Goal: Task Accomplishment & Management: Manage account settings

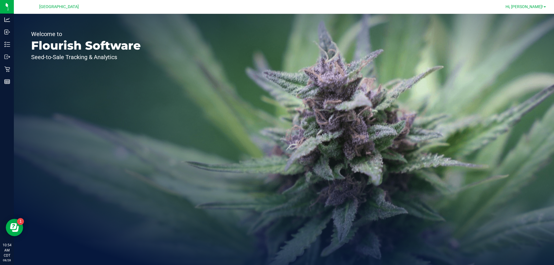
click at [532, 6] on span "Hi, [PERSON_NAME]!" at bounding box center [525, 6] width 38 height 5
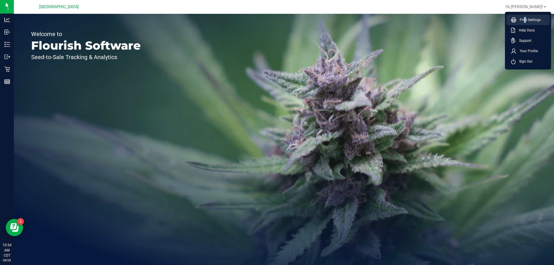
click at [524, 21] on span "Print Settings" at bounding box center [528, 20] width 25 height 6
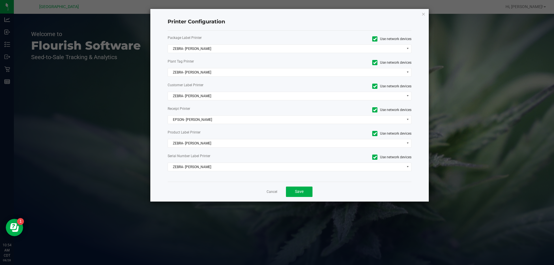
click at [265, 190] on div "Cancel Save" at bounding box center [290, 192] width 244 height 20
click at [267, 194] on link "Cancel" at bounding box center [272, 192] width 11 height 5
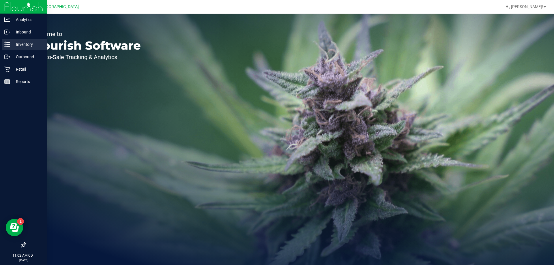
click at [16, 43] on p "Inventory" at bounding box center [27, 44] width 35 height 7
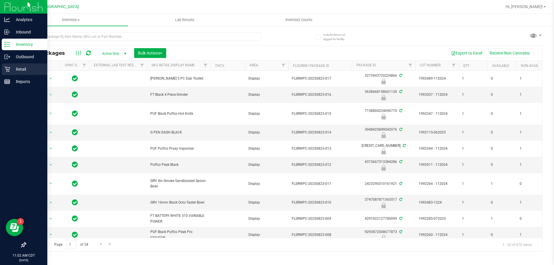
click at [25, 70] on p "Retail" at bounding box center [27, 69] width 35 height 7
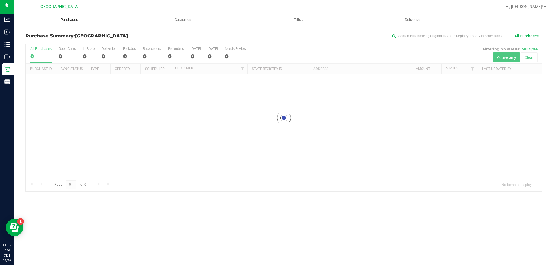
click at [71, 20] on span "Purchases" at bounding box center [71, 19] width 114 height 5
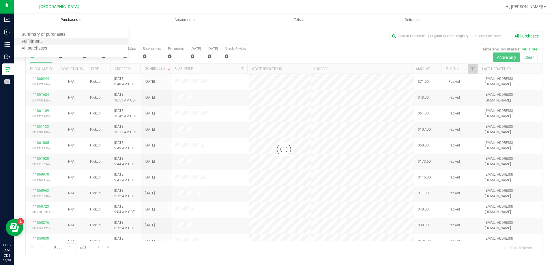
click at [71, 45] on li "Fulfillment" at bounding box center [71, 41] width 114 height 7
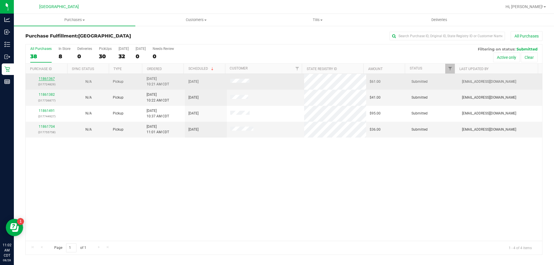
click at [51, 78] on link "11861367" at bounding box center [47, 79] width 16 height 4
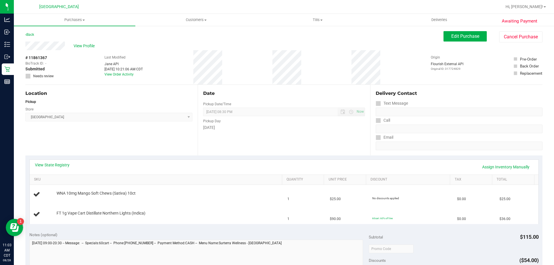
click at [64, 162] on div "View State Registry Assign Inventory Manually" at bounding box center [284, 167] width 509 height 15
click at [64, 164] on link "View State Registry" at bounding box center [52, 165] width 35 height 6
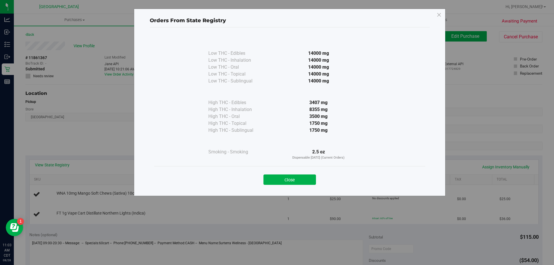
click at [285, 189] on div "Close" at bounding box center [289, 177] width 271 height 23
click at [284, 181] on button "Close" at bounding box center [290, 180] width 53 height 10
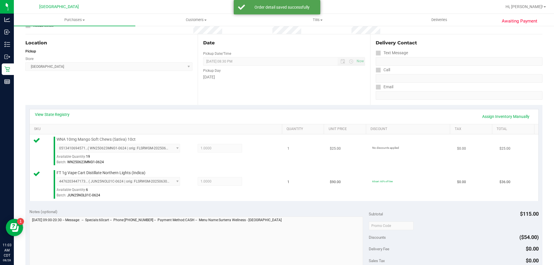
scroll to position [173, 0]
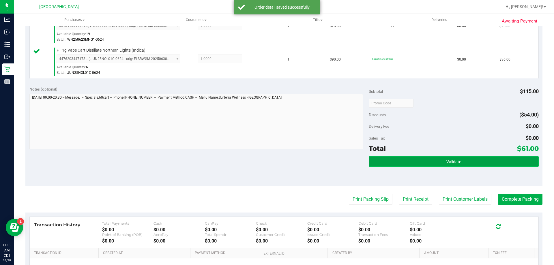
click at [428, 158] on button "Validate" at bounding box center [454, 161] width 170 height 10
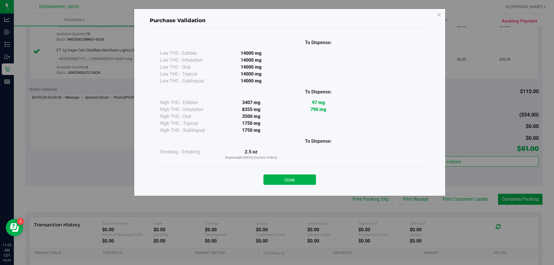
click at [281, 174] on div "Close" at bounding box center [289, 178] width 263 height 14
click at [300, 180] on button "Close" at bounding box center [290, 180] width 53 height 10
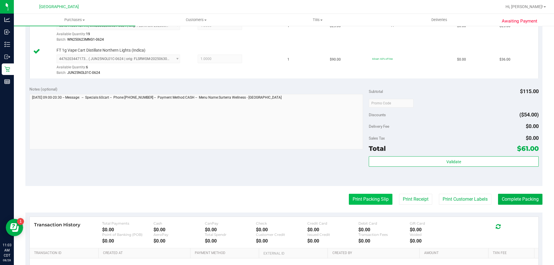
click at [361, 200] on button "Print Packing Slip" at bounding box center [371, 199] width 44 height 11
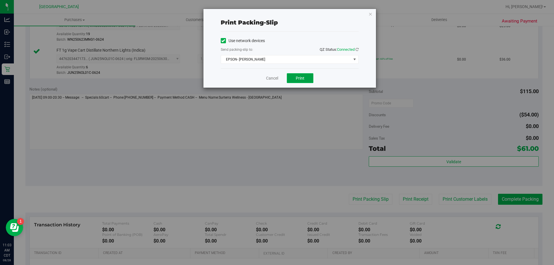
click at [302, 77] on span "Print" at bounding box center [300, 78] width 9 height 5
click at [273, 77] on link "Cancel" at bounding box center [272, 78] width 12 height 6
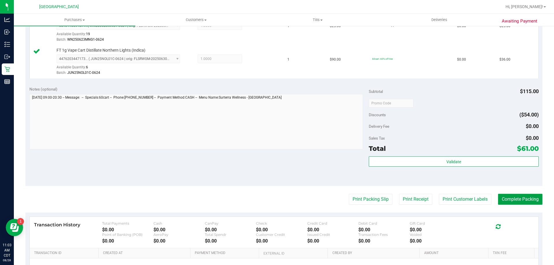
click at [516, 197] on button "Complete Packing" at bounding box center [520, 199] width 44 height 11
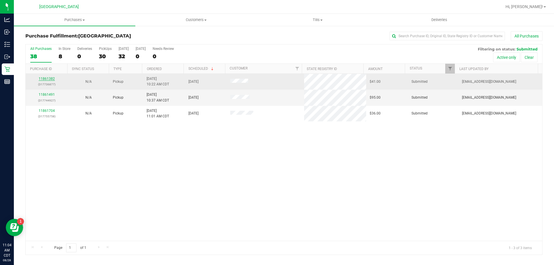
click at [49, 78] on link "11861382" at bounding box center [47, 79] width 16 height 4
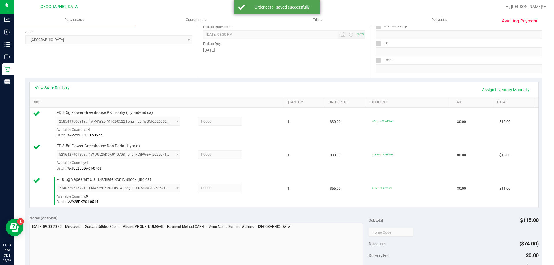
scroll to position [202, 0]
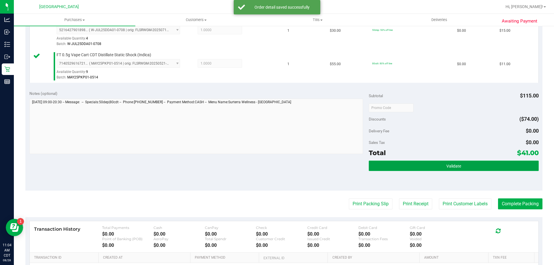
click at [426, 163] on button "Validate" at bounding box center [454, 166] width 170 height 10
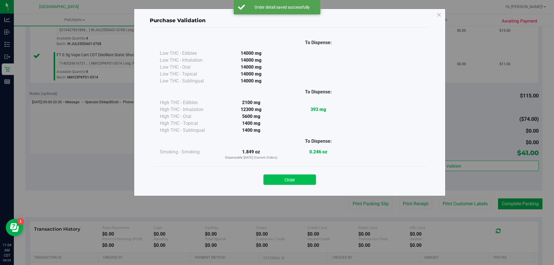
click at [298, 183] on button "Close" at bounding box center [290, 180] width 53 height 10
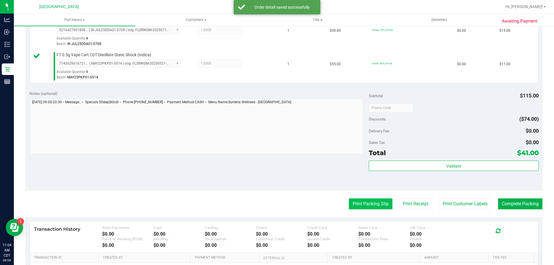
click at [349, 203] on button "Print Packing Slip" at bounding box center [371, 204] width 44 height 11
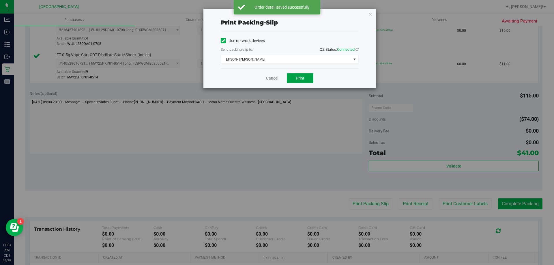
click at [296, 76] on span "Print" at bounding box center [300, 78] width 9 height 5
click at [274, 78] on link "Cancel" at bounding box center [272, 78] width 12 height 6
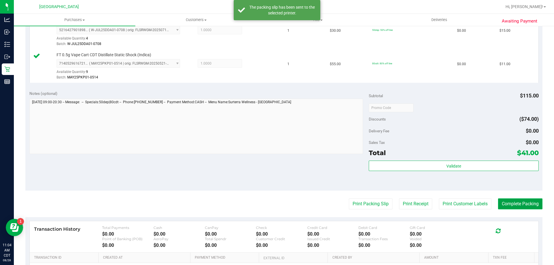
click at [531, 206] on button "Complete Packing" at bounding box center [520, 204] width 44 height 11
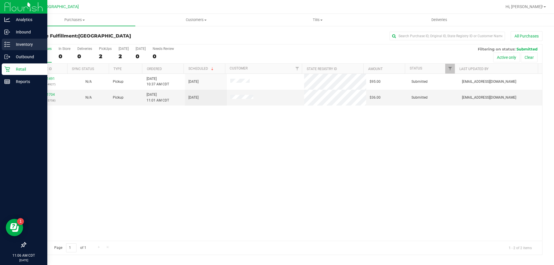
click at [2, 42] on div "Inventory" at bounding box center [25, 45] width 46 height 12
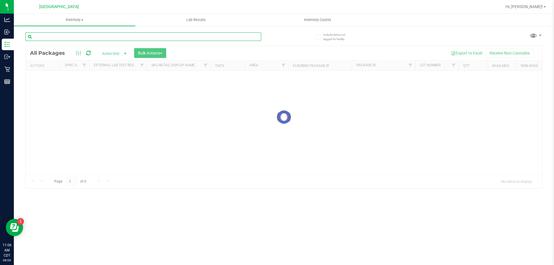
click at [65, 40] on input "text" at bounding box center [143, 36] width 236 height 9
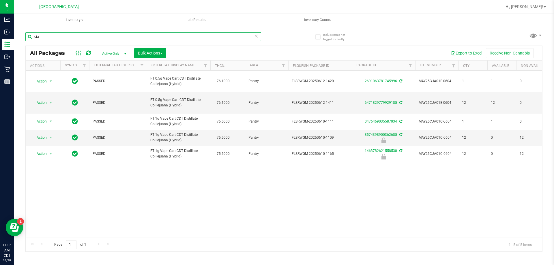
click at [108, 35] on input "cja" at bounding box center [143, 36] width 236 height 9
type input "c"
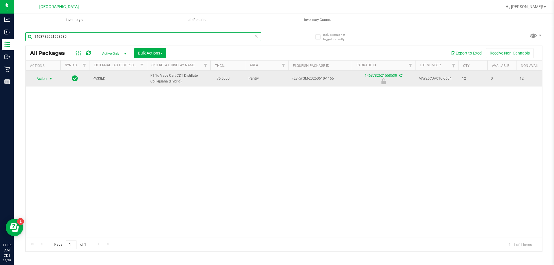
type input "1463782621558530"
click at [42, 80] on span "Action" at bounding box center [39, 79] width 16 height 8
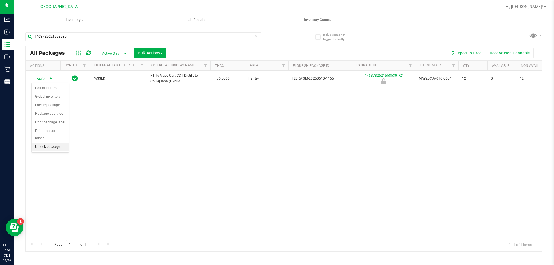
click at [57, 144] on li "Unlock package" at bounding box center [50, 147] width 37 height 9
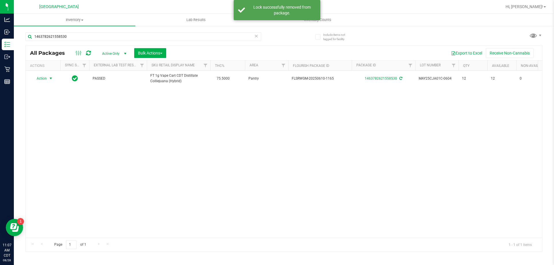
click at [44, 80] on span "Action" at bounding box center [39, 78] width 16 height 8
click at [60, 149] on li "Print package label" at bounding box center [54, 148] width 45 height 9
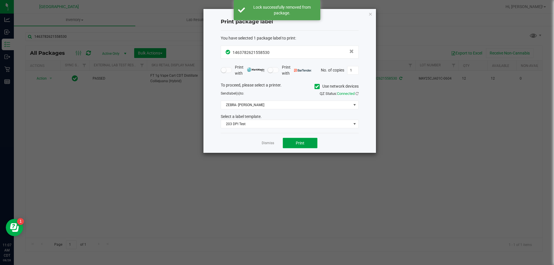
click at [294, 141] on button "Print" at bounding box center [300, 143] width 35 height 10
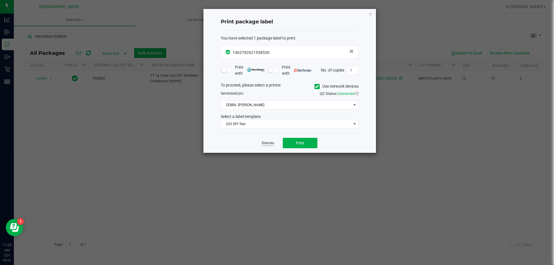
click at [269, 143] on link "Dismiss" at bounding box center [268, 143] width 12 height 5
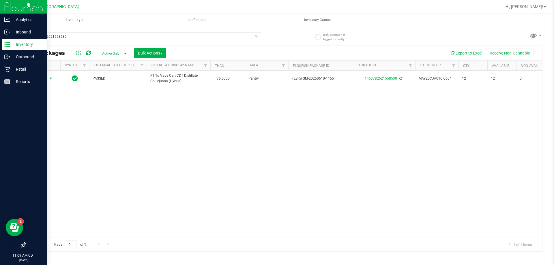
click at [10, 46] on p "Inventory" at bounding box center [27, 44] width 35 height 7
click at [12, 63] on link "Outbound" at bounding box center [23, 57] width 47 height 12
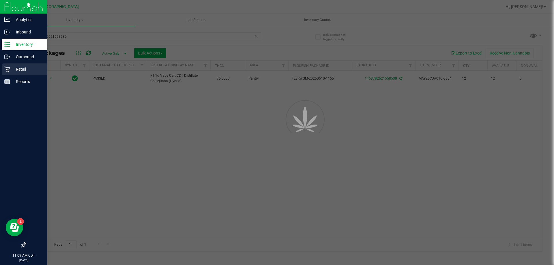
click at [15, 70] on p "Retail" at bounding box center [27, 69] width 35 height 7
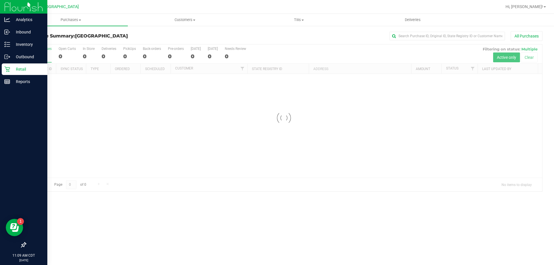
click at [20, 69] on p "Retail" at bounding box center [27, 69] width 35 height 7
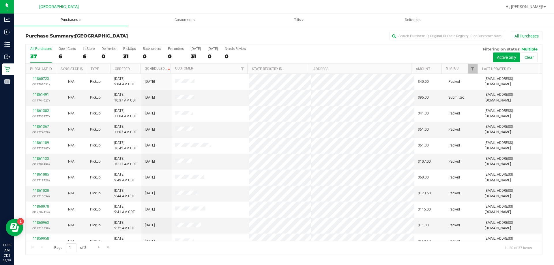
click at [64, 20] on span "Purchases" at bounding box center [71, 19] width 114 height 5
click at [58, 42] on li "Fulfillment" at bounding box center [71, 41] width 114 height 7
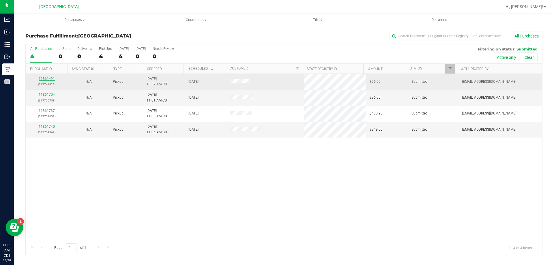
click at [50, 78] on link "11861491" at bounding box center [47, 79] width 16 height 4
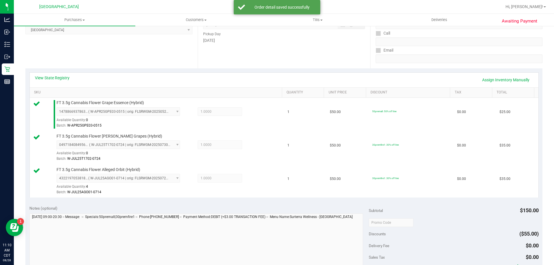
scroll to position [144, 0]
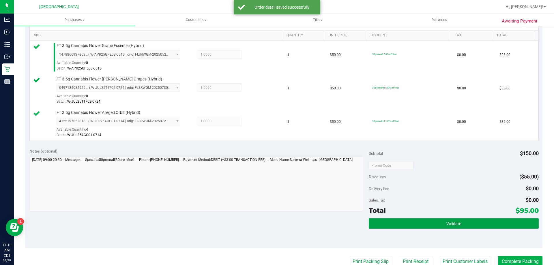
click at [453, 229] on button "Validate" at bounding box center [454, 223] width 170 height 10
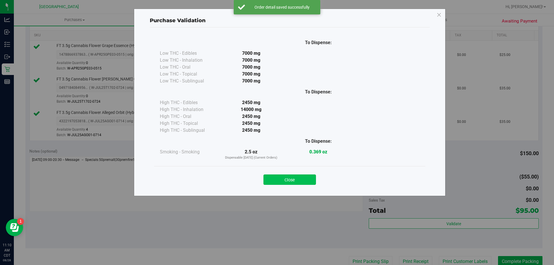
click at [287, 179] on button "Close" at bounding box center [290, 180] width 53 height 10
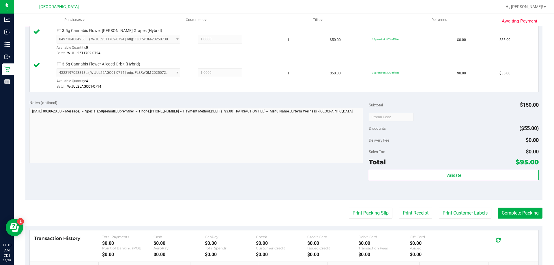
scroll to position [231, 0]
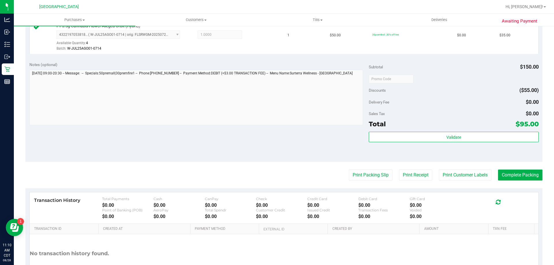
click at [374, 165] on purchase-details "Back Edit Purchase Cancel Purchase View Profile # 11861491 BioTrack ID: - Submi…" at bounding box center [283, 48] width 517 height 496
click at [372, 172] on button "Print Packing Slip" at bounding box center [371, 175] width 44 height 11
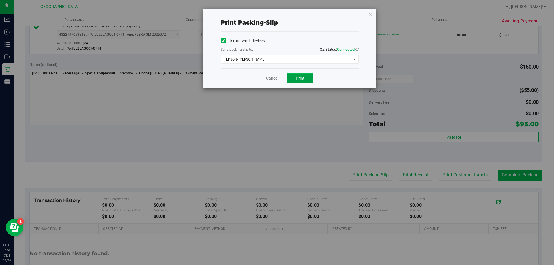
click at [301, 75] on button "Print" at bounding box center [300, 78] width 27 height 10
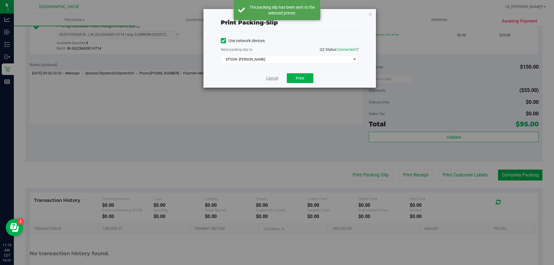
click at [272, 80] on link "Cancel" at bounding box center [272, 78] width 12 height 6
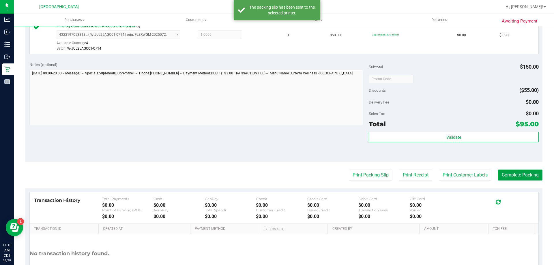
click at [527, 175] on button "Complete Packing" at bounding box center [520, 175] width 44 height 11
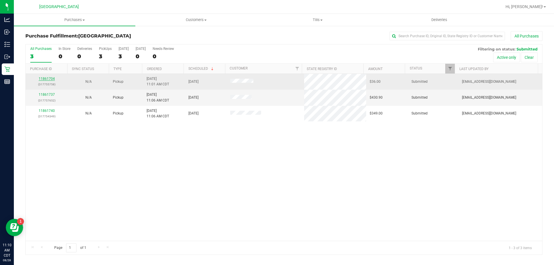
click at [46, 80] on link "11861704" at bounding box center [47, 79] width 16 height 4
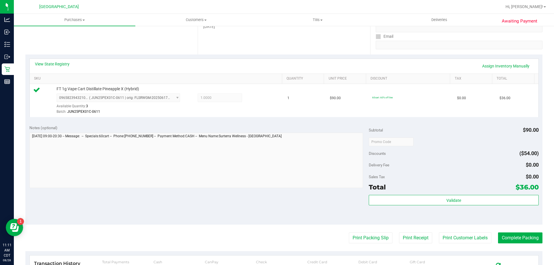
scroll to position [144, 0]
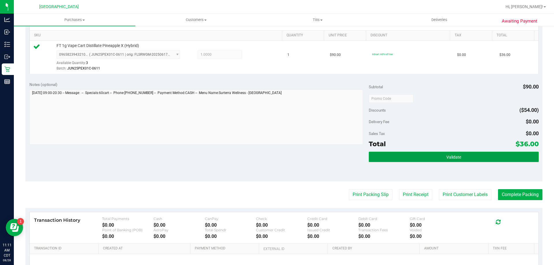
click at [404, 158] on button "Validate" at bounding box center [454, 157] width 170 height 10
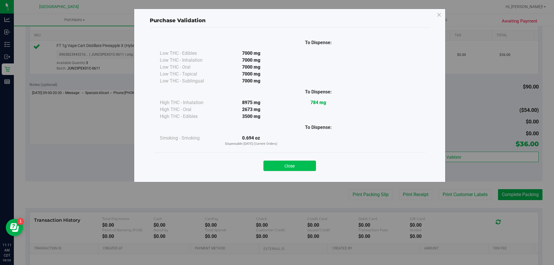
click at [285, 163] on button "Close" at bounding box center [290, 166] width 53 height 10
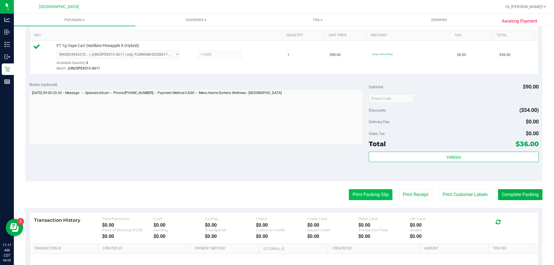
click at [385, 195] on button "Print Packing Slip" at bounding box center [371, 194] width 44 height 11
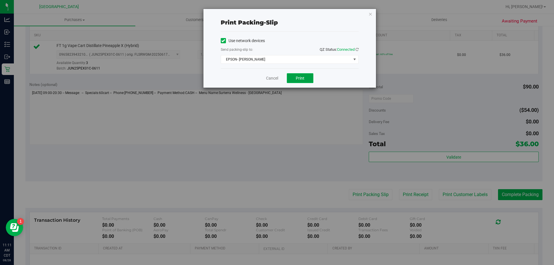
click at [298, 83] on button "Print" at bounding box center [300, 78] width 27 height 10
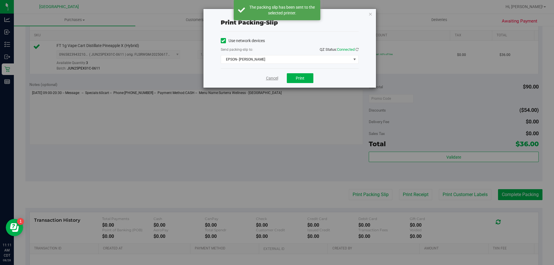
click at [268, 79] on link "Cancel" at bounding box center [272, 78] width 12 height 6
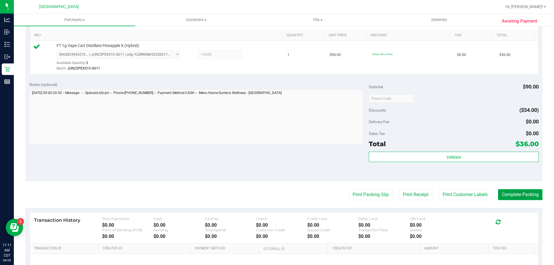
drag, startPoint x: 528, startPoint y: 194, endPoint x: 528, endPoint y: 203, distance: 8.7
click at [528, 195] on button "Complete Packing" at bounding box center [520, 194] width 44 height 11
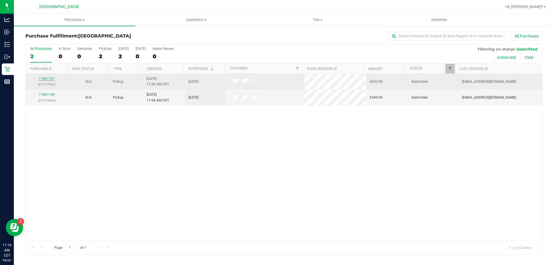
click at [42, 80] on link "11861737" at bounding box center [47, 79] width 16 height 4
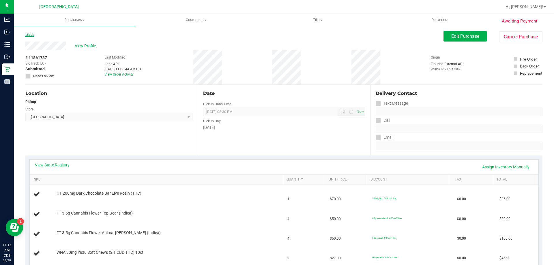
click at [32, 34] on link "Back" at bounding box center [29, 35] width 9 height 4
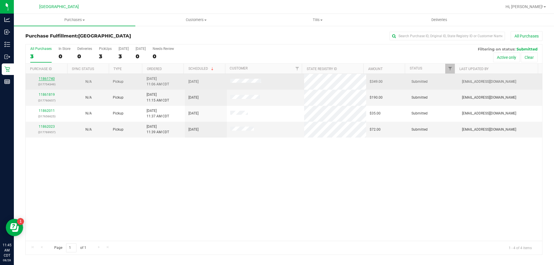
click at [43, 80] on link "11861740" at bounding box center [47, 79] width 16 height 4
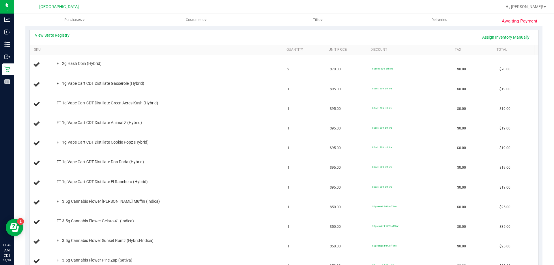
scroll to position [29, 0]
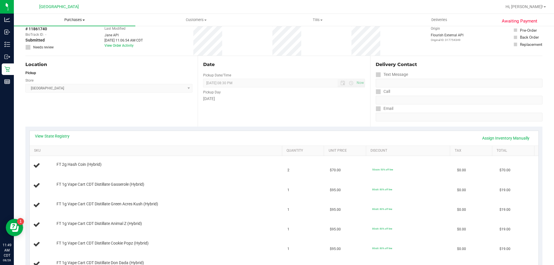
click at [77, 20] on span "Purchases" at bounding box center [75, 19] width 122 height 5
click at [79, 43] on li "Fulfillment" at bounding box center [75, 41] width 122 height 7
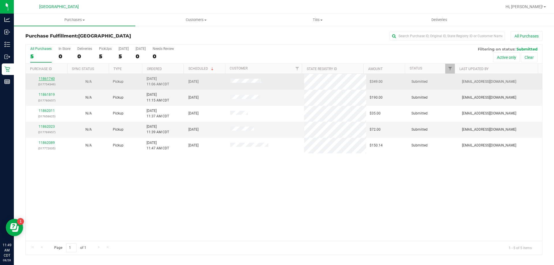
click at [50, 80] on link "11861740" at bounding box center [47, 79] width 16 height 4
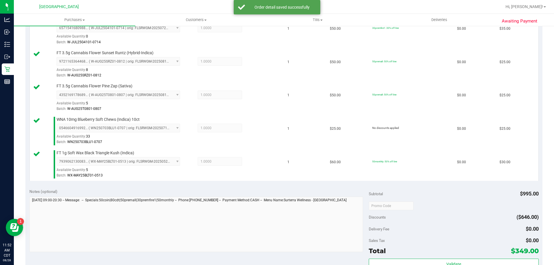
scroll to position [520, 0]
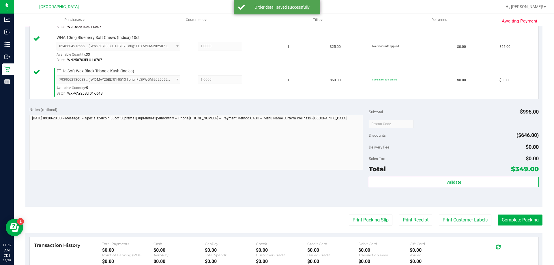
click at [448, 174] on div "Total $349.00" at bounding box center [454, 169] width 170 height 10
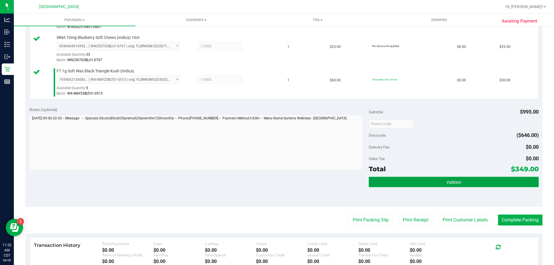
click at [451, 186] on button "Validate" at bounding box center [454, 182] width 170 height 10
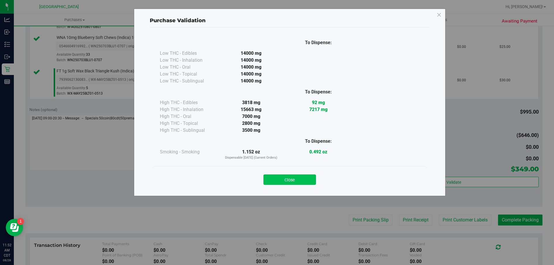
click at [277, 180] on button "Close" at bounding box center [290, 180] width 53 height 10
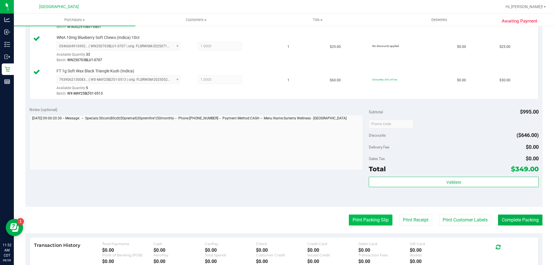
click at [373, 223] on button "Print Packing Slip" at bounding box center [371, 220] width 44 height 11
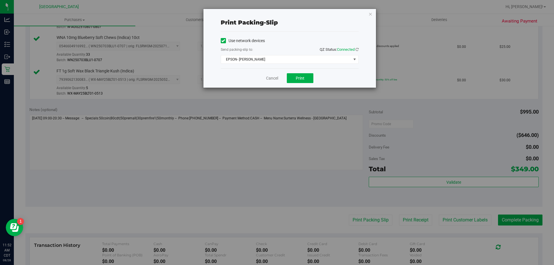
click at [305, 83] on div "Cancel Print" at bounding box center [290, 77] width 138 height 19
click at [293, 79] on button "Print" at bounding box center [300, 78] width 27 height 10
click at [272, 77] on link "Cancel" at bounding box center [272, 78] width 12 height 6
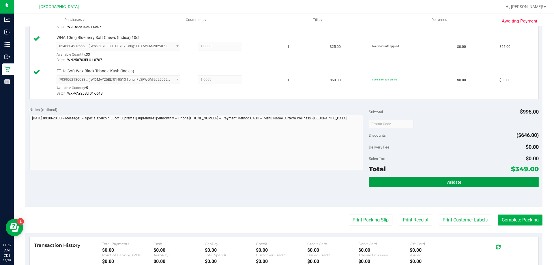
click at [496, 186] on button "Validate" at bounding box center [454, 182] width 170 height 10
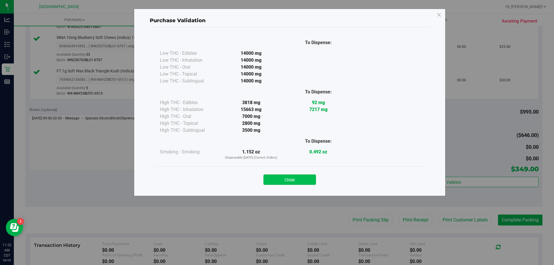
click at [301, 179] on button "Close" at bounding box center [290, 180] width 53 height 10
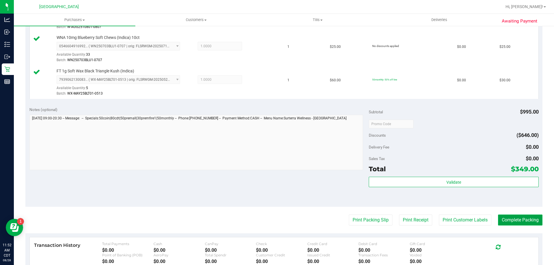
click at [507, 220] on button "Complete Packing" at bounding box center [520, 220] width 44 height 11
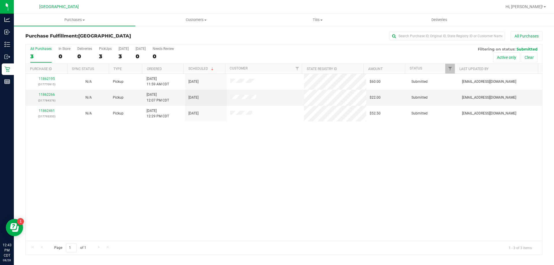
click at [203, 145] on div "11862195 (317770915) N/A Pickup [DATE] 11:59 AM CDT 8/28/2025 $60.00 Submitted …" at bounding box center [284, 157] width 517 height 167
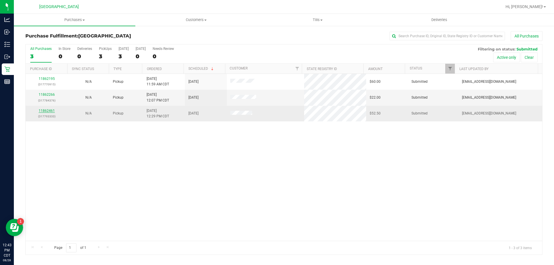
click at [47, 109] on link "11862461" at bounding box center [47, 111] width 16 height 4
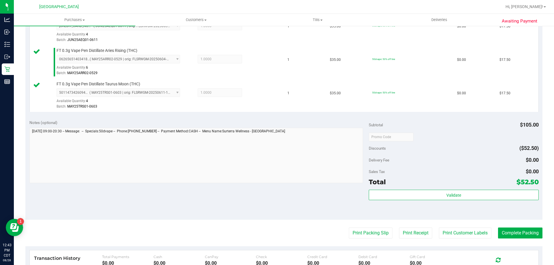
scroll to position [173, 0]
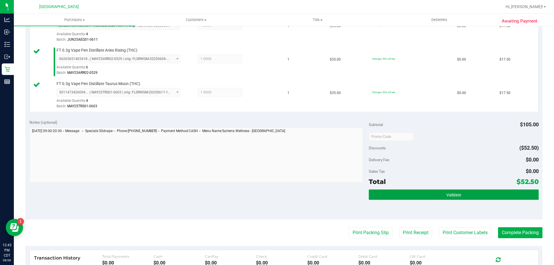
click at [435, 191] on button "Validate" at bounding box center [454, 195] width 170 height 10
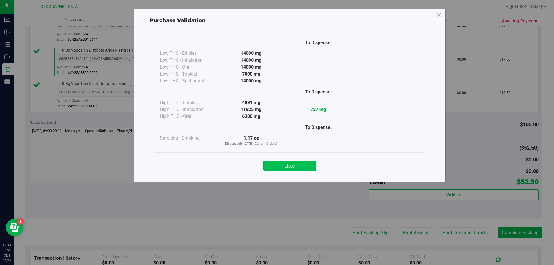
click at [288, 166] on button "Close" at bounding box center [290, 166] width 53 height 10
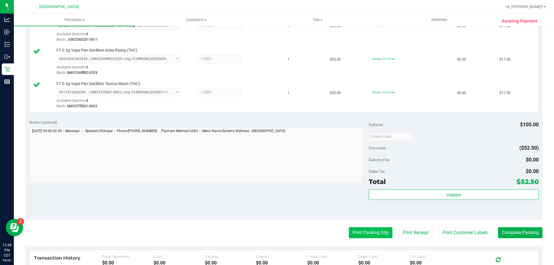
click at [349, 228] on button "Print Packing Slip" at bounding box center [371, 232] width 44 height 11
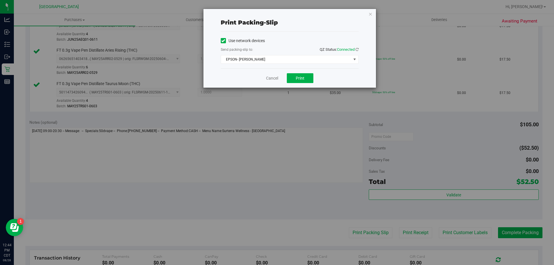
click at [300, 87] on div "Cancel Print" at bounding box center [290, 77] width 138 height 19
click at [299, 83] on div "Cancel Print" at bounding box center [290, 77] width 138 height 19
click at [294, 81] on button "Print" at bounding box center [300, 78] width 27 height 10
click at [270, 79] on link "Cancel" at bounding box center [272, 78] width 12 height 6
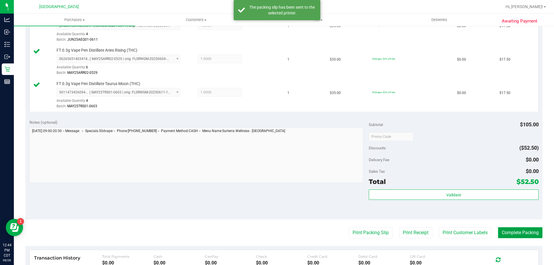
click at [531, 233] on button "Complete Packing" at bounding box center [520, 232] width 44 height 11
